Goal: Navigation & Orientation: Find specific page/section

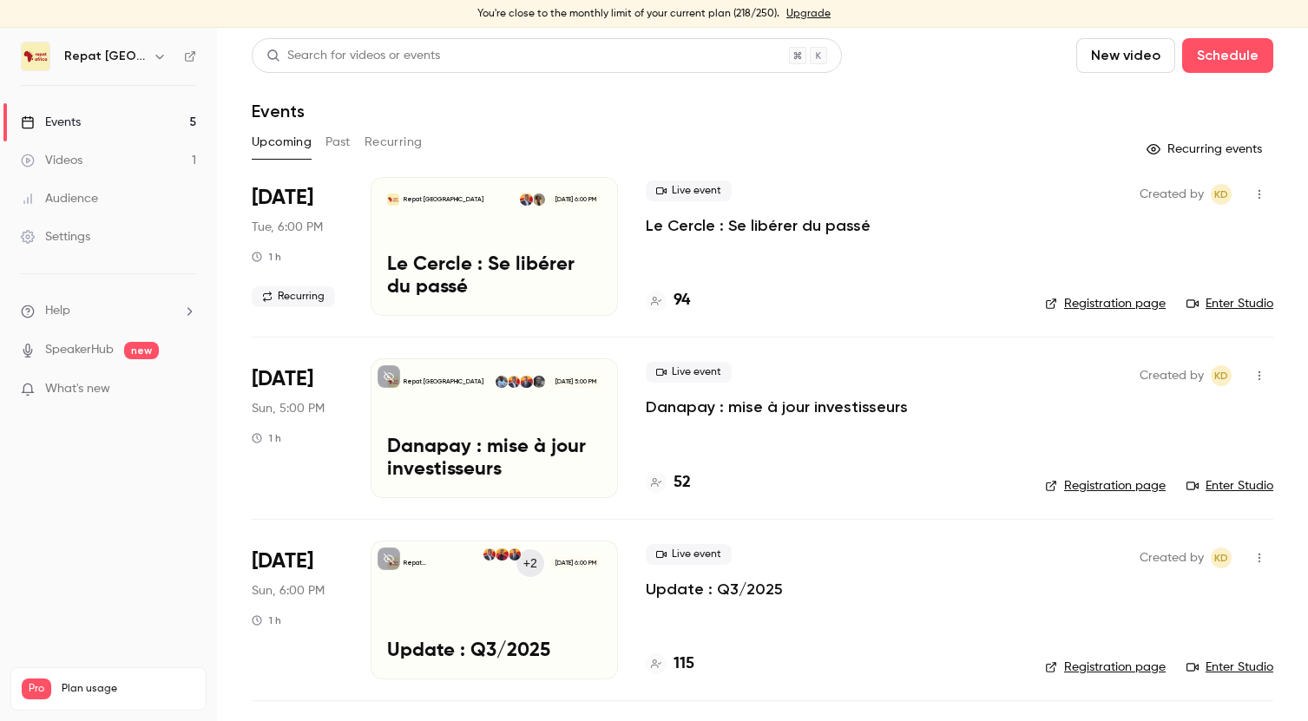
scroll to position [137, 0]
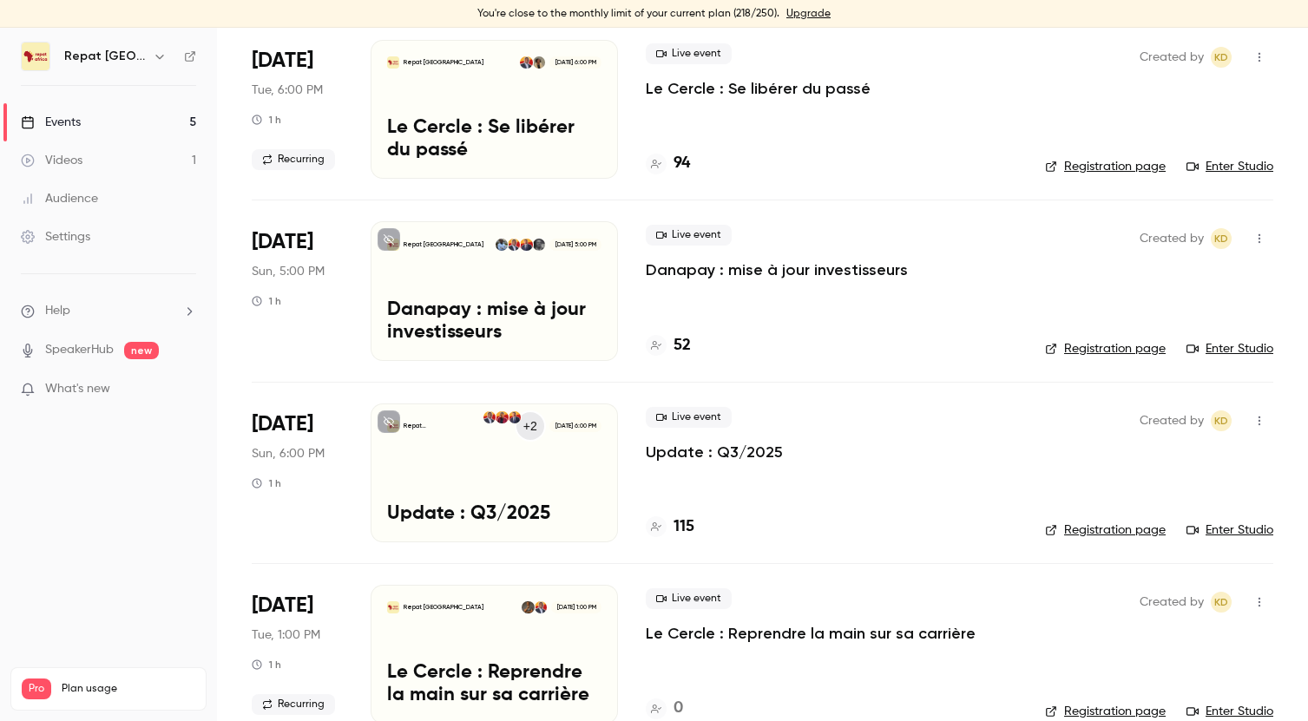
click at [689, 355] on h4 "52" at bounding box center [681, 345] width 17 height 23
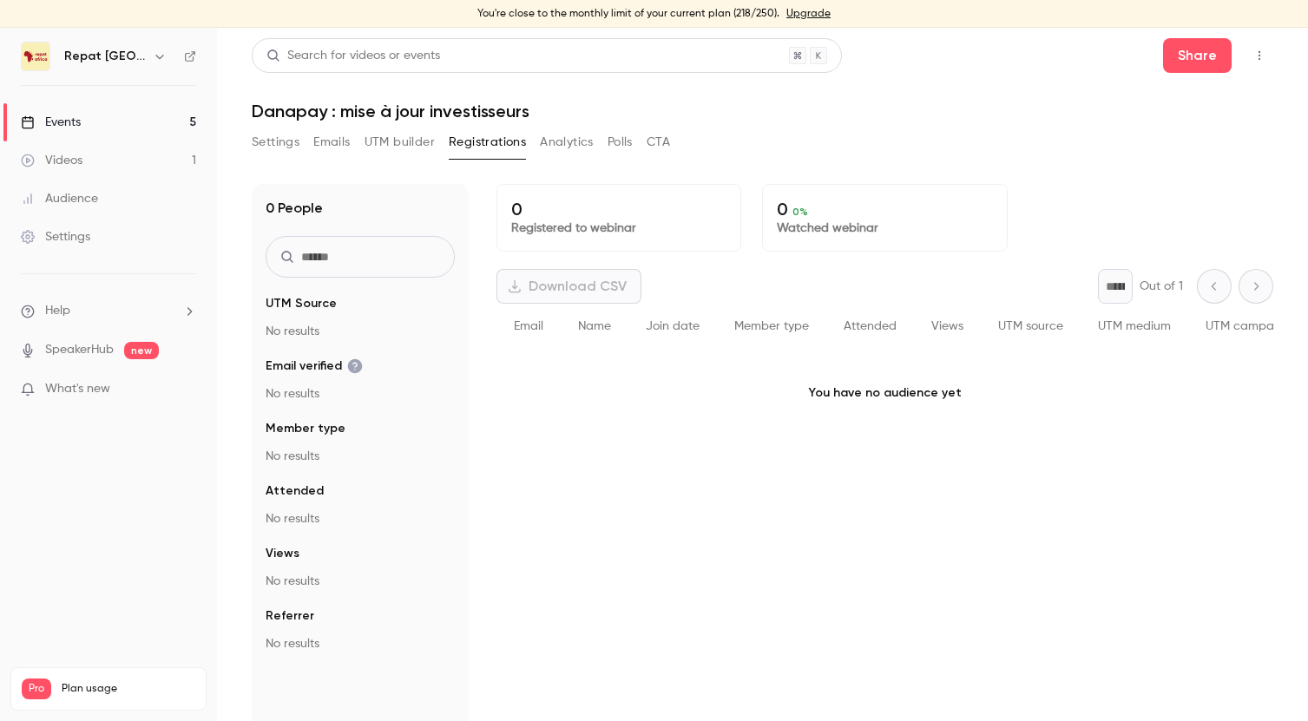
scroll to position [1, 0]
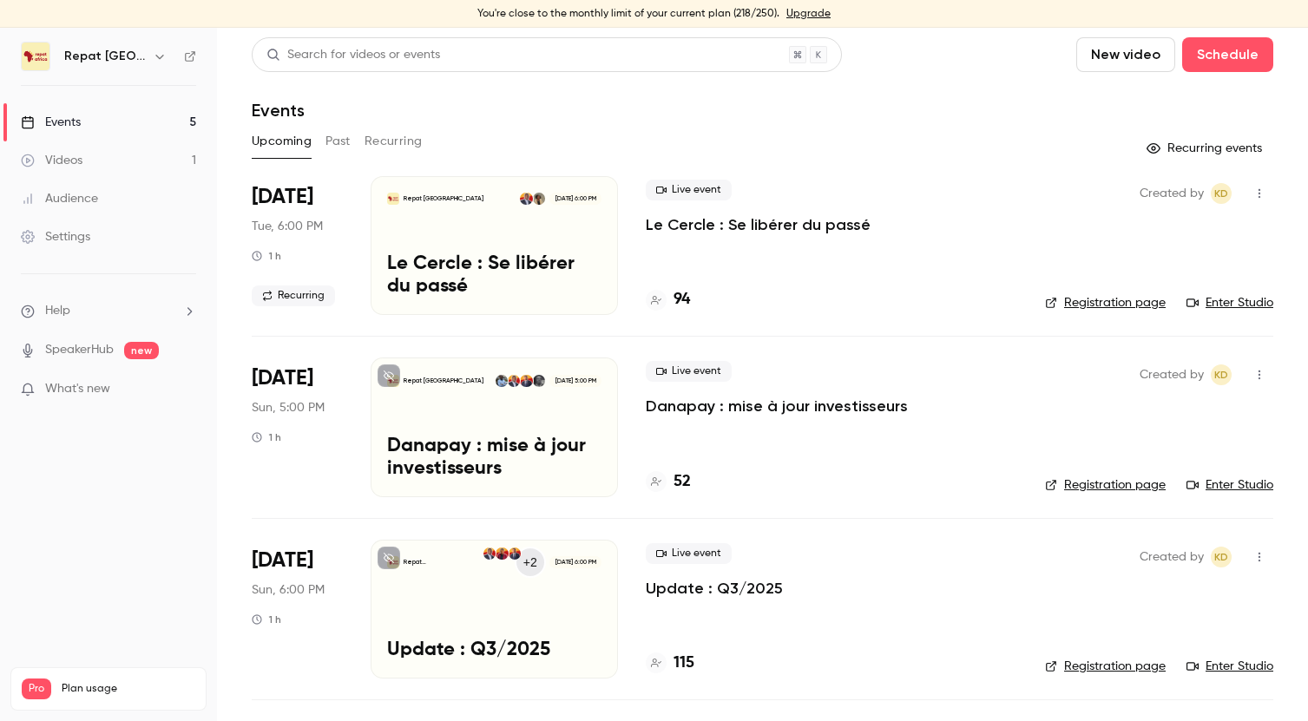
scroll to position [133, 0]
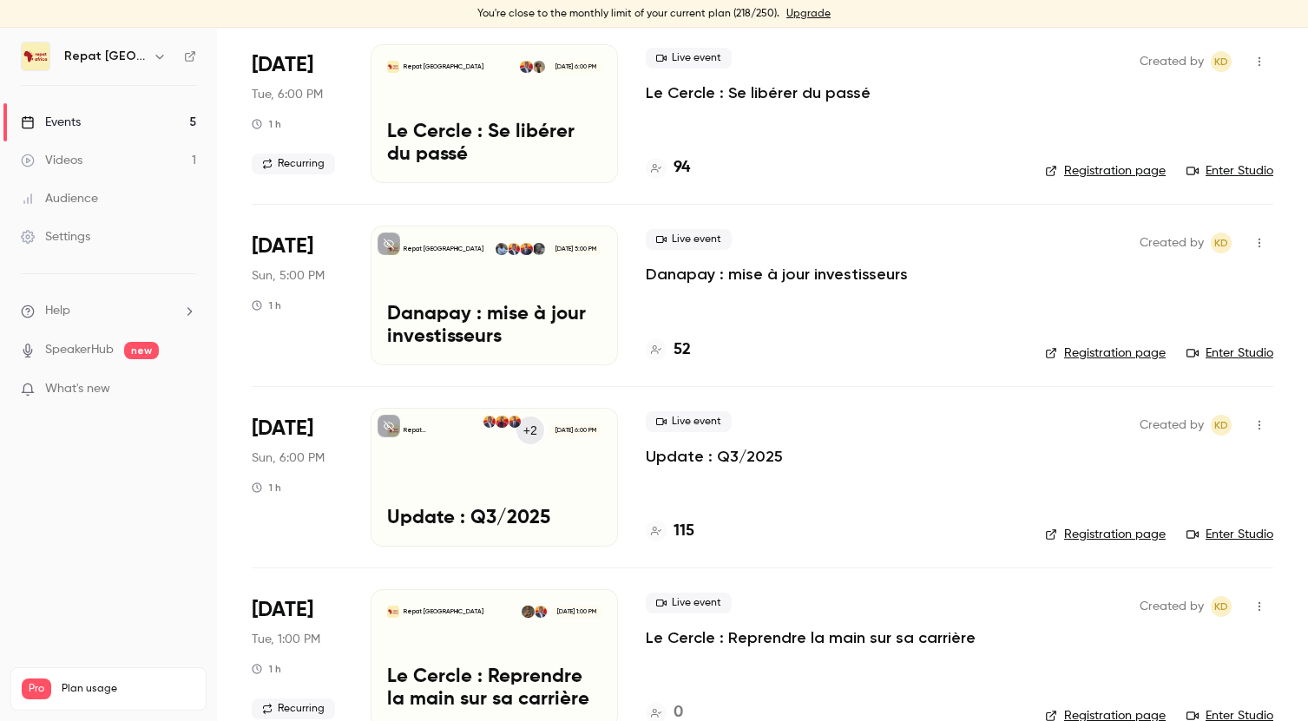
click at [679, 529] on h4 "115" at bounding box center [683, 531] width 21 height 23
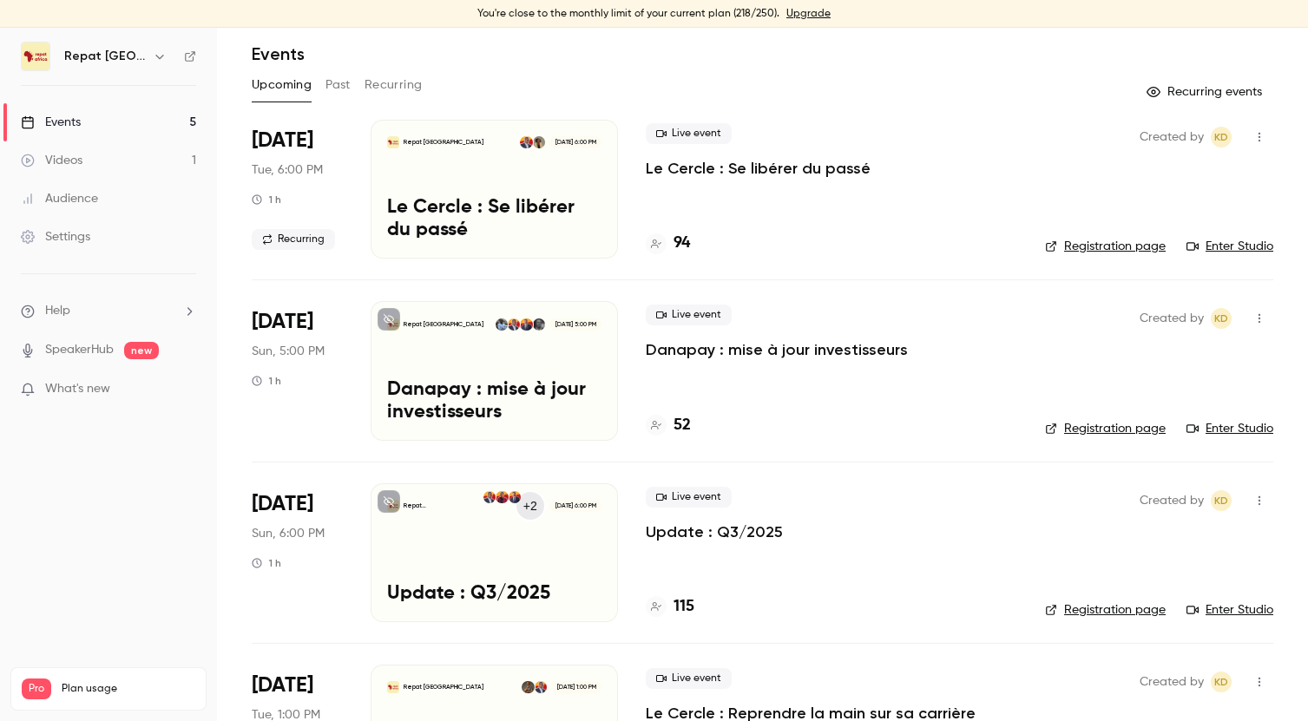
scroll to position [353, 0]
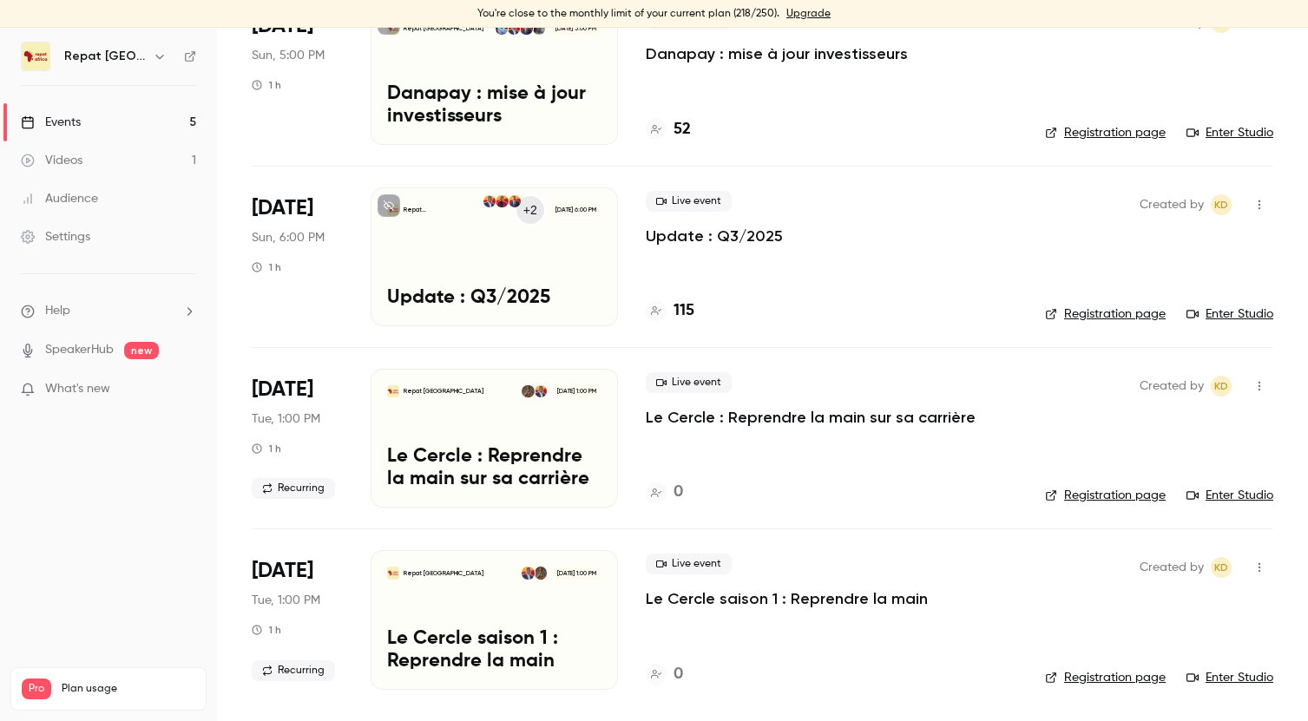
click at [684, 302] on h4 "115" at bounding box center [683, 310] width 21 height 23
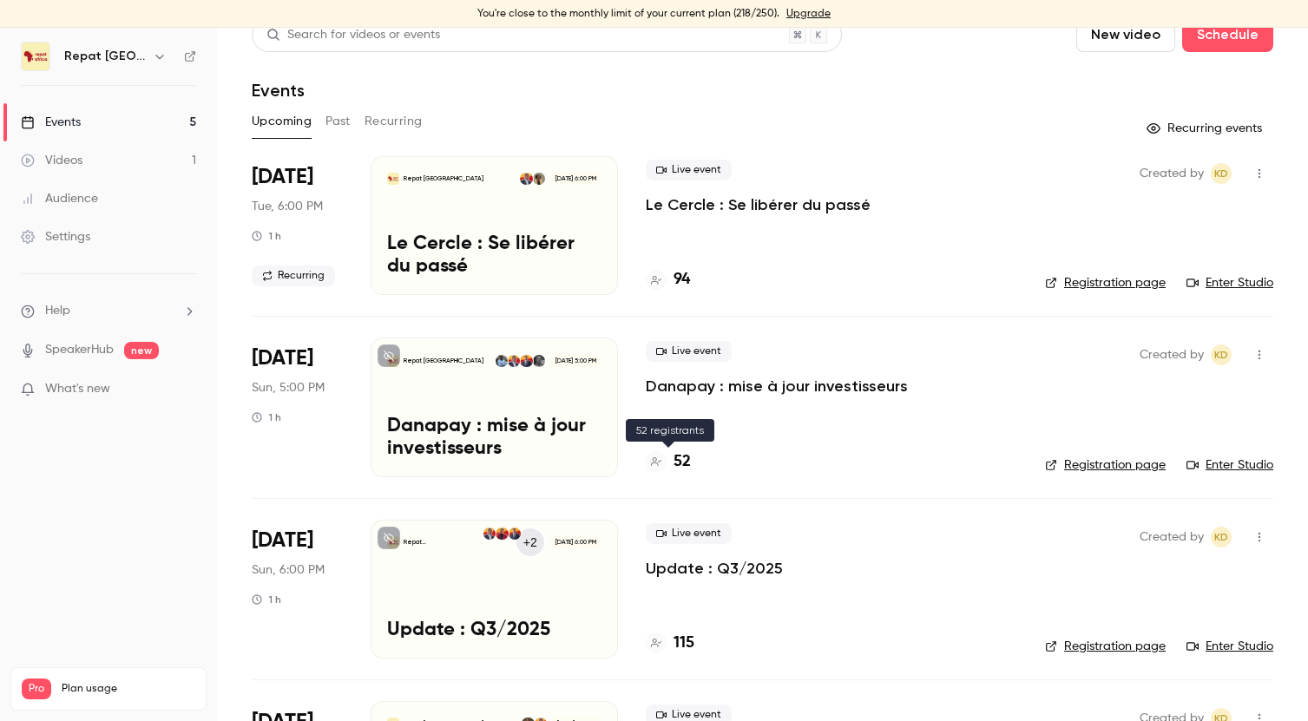
click at [679, 461] on h4 "52" at bounding box center [681, 461] width 17 height 23
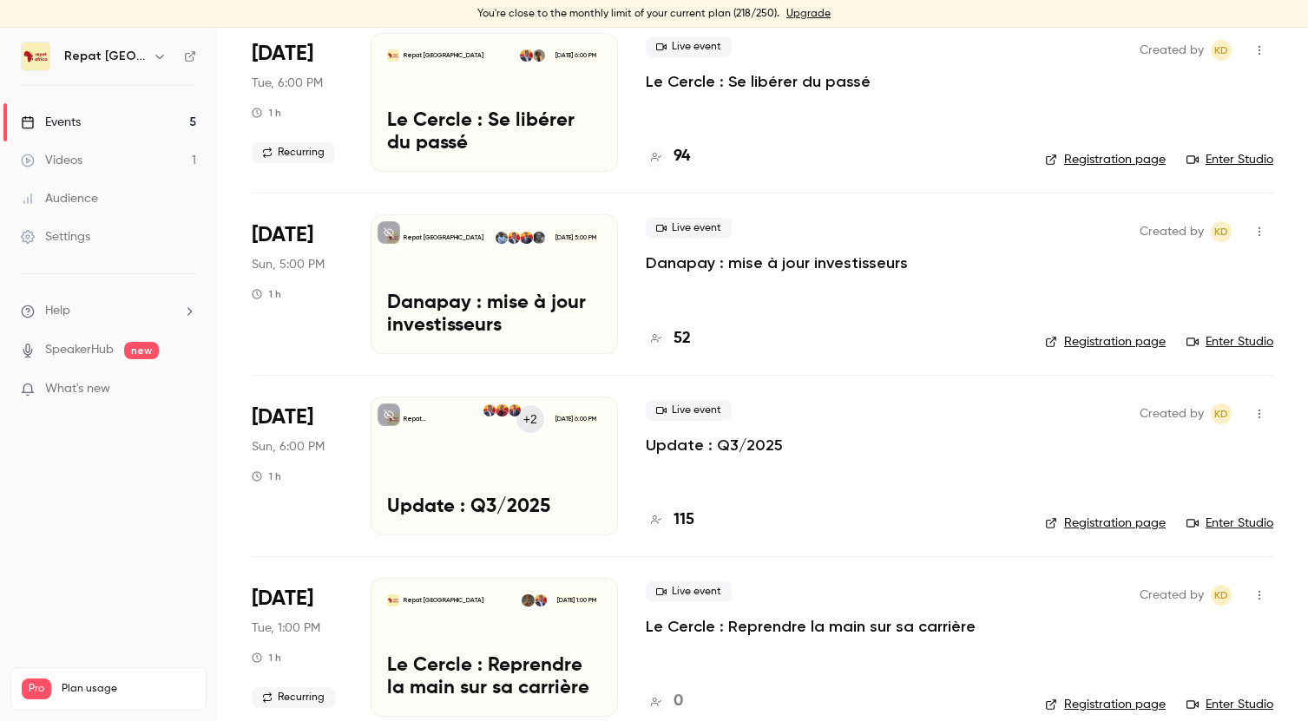
scroll to position [152, 0]
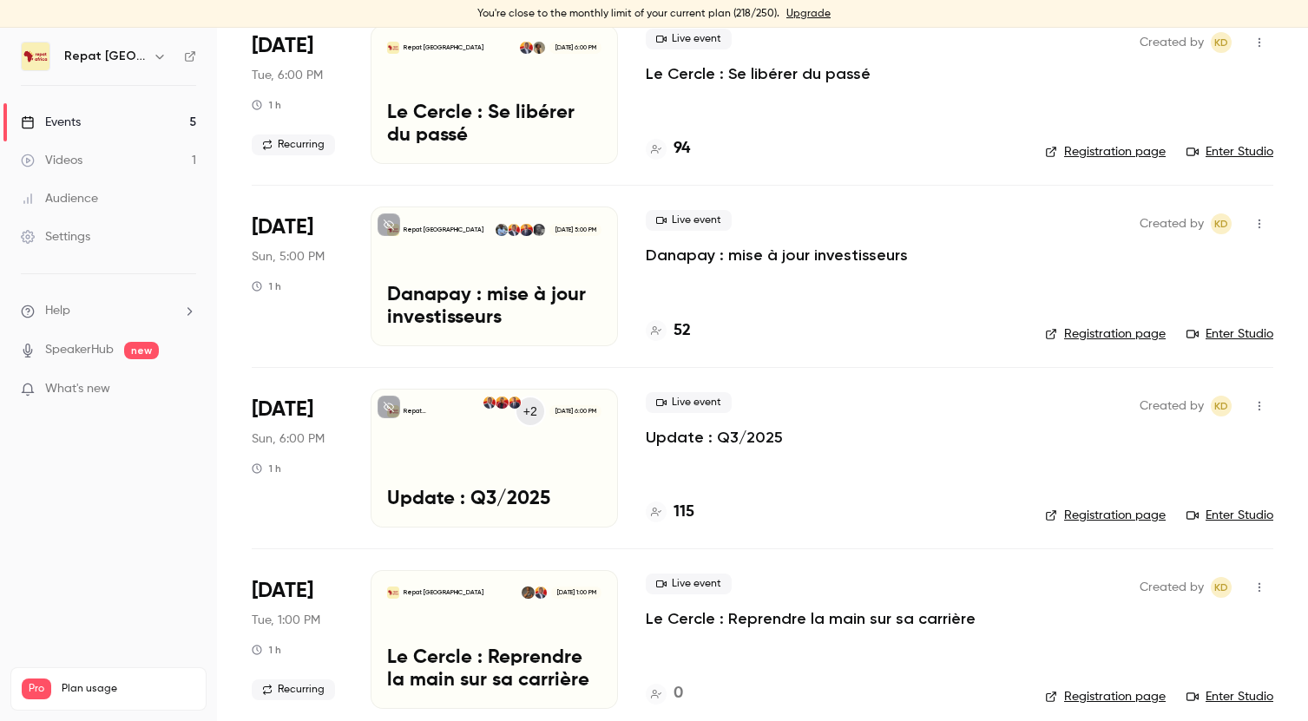
click at [684, 509] on h4 "115" at bounding box center [683, 512] width 21 height 23
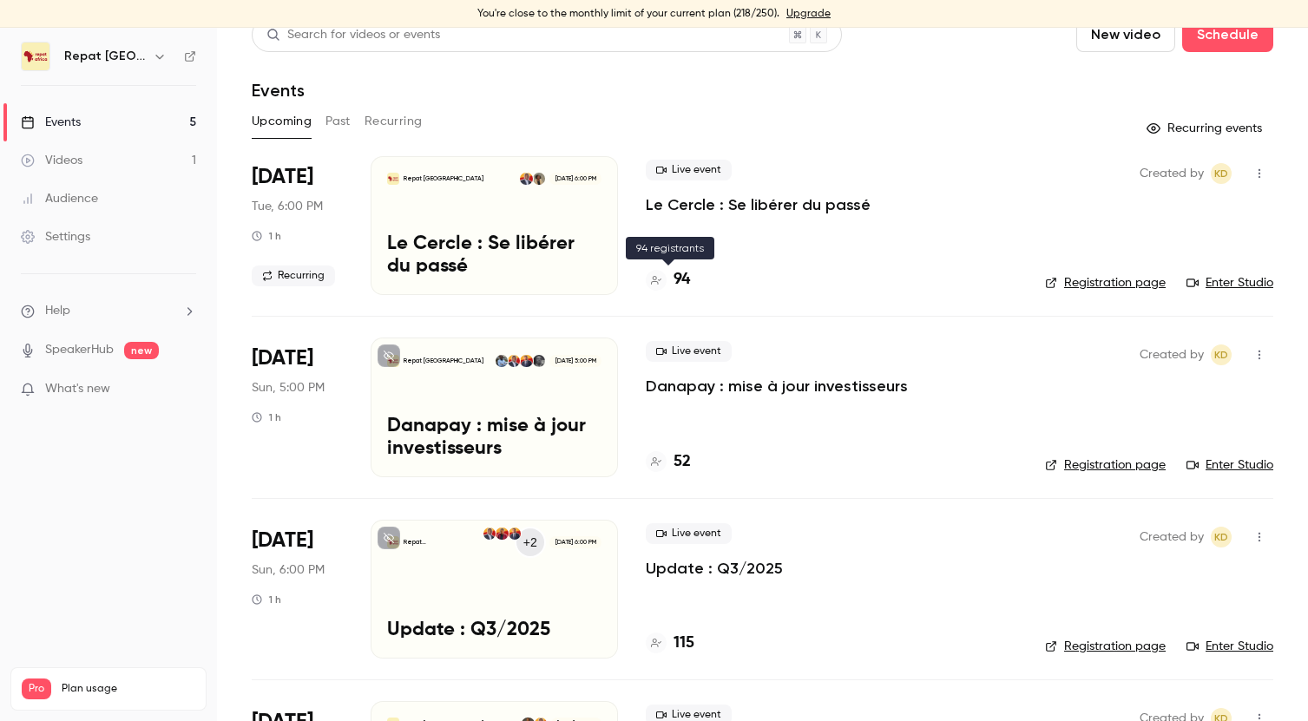
click at [681, 285] on h4 "94" at bounding box center [681, 279] width 16 height 23
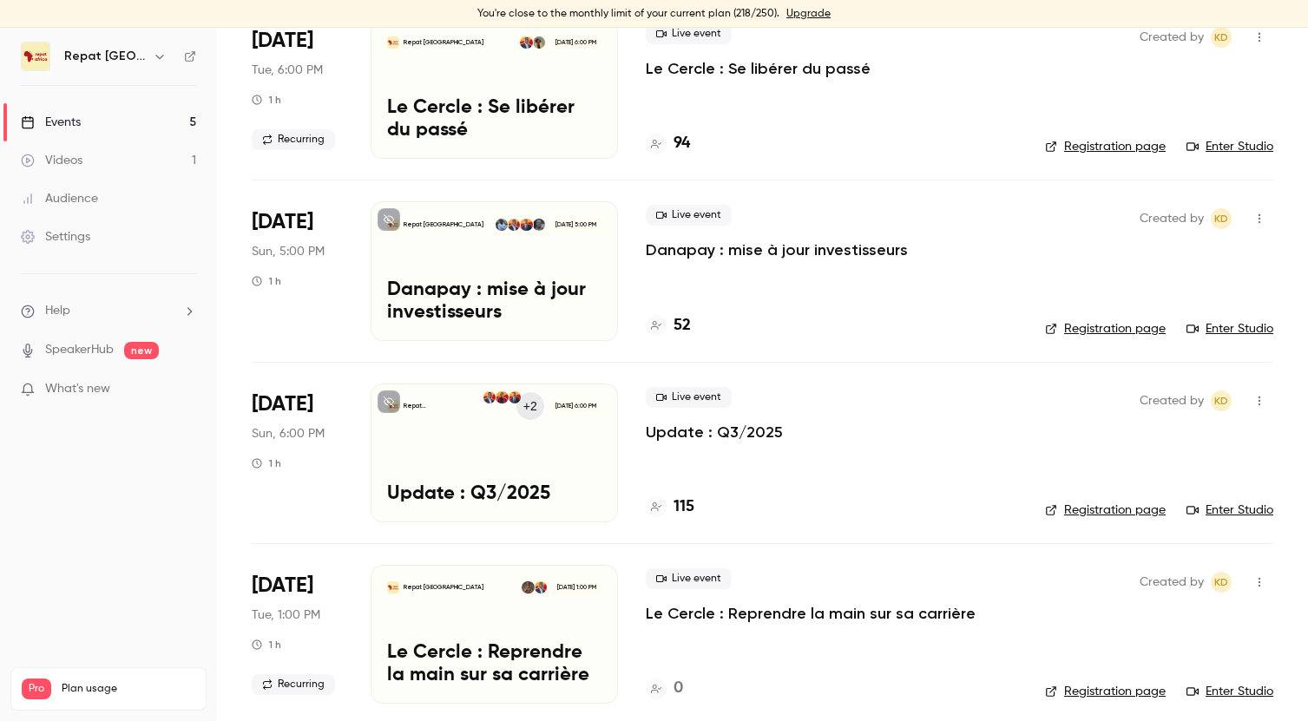
scroll to position [89, 0]
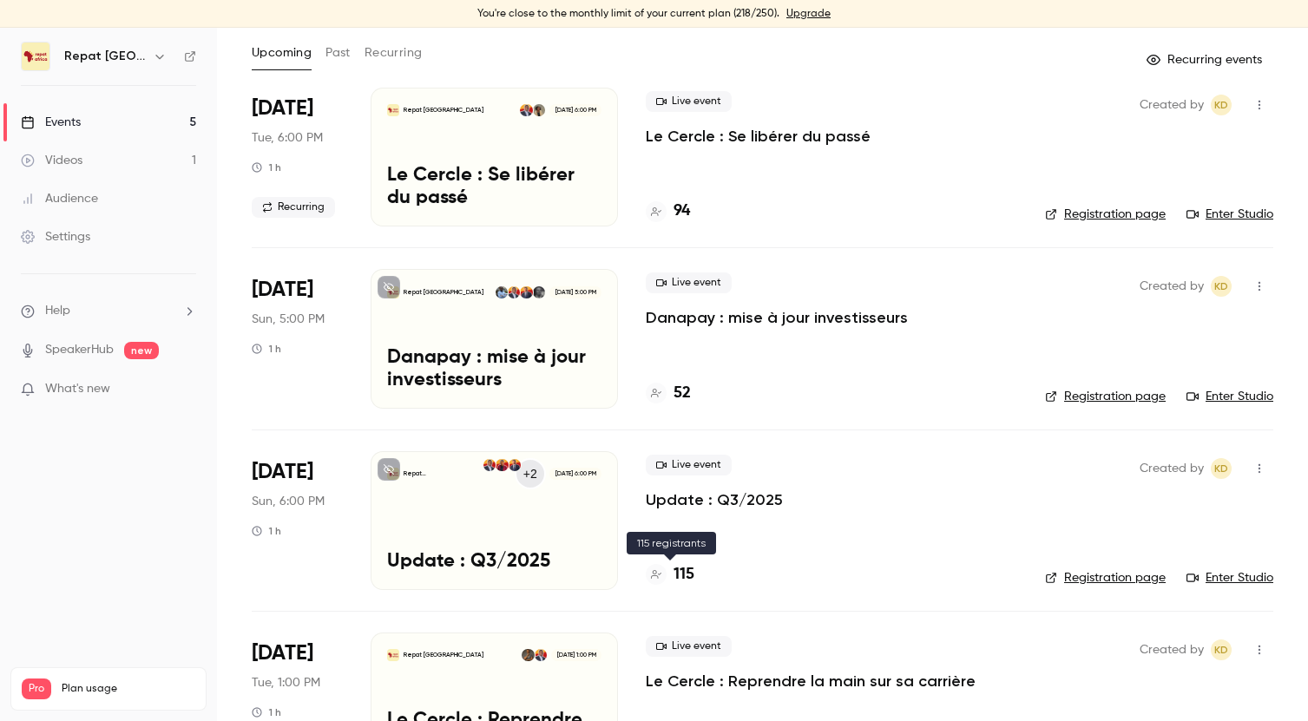
click at [690, 568] on h4 "115" at bounding box center [683, 574] width 21 height 23
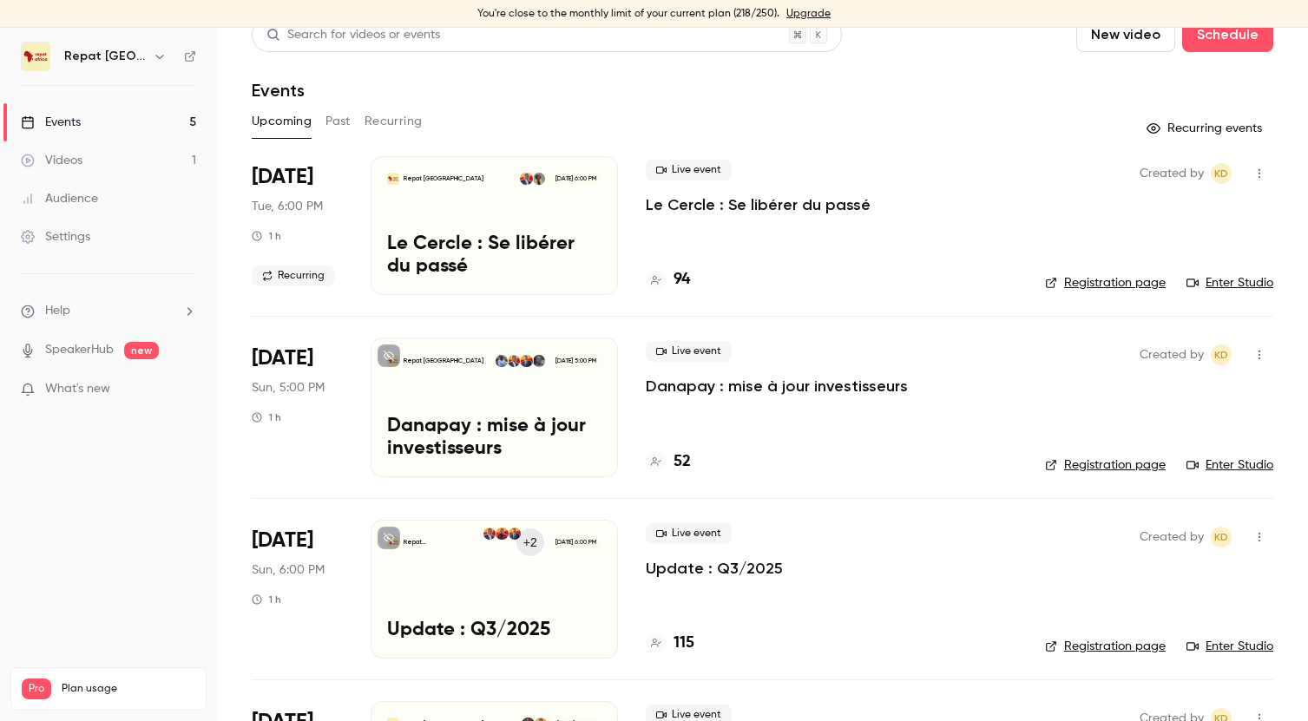
click at [673, 277] on h4 "94" at bounding box center [681, 279] width 16 height 23
